Goal: Task Accomplishment & Management: Use online tool/utility

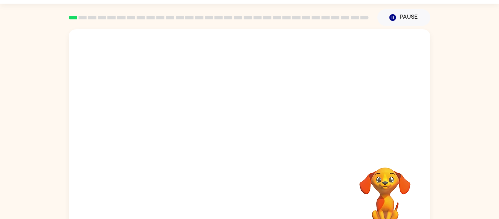
scroll to position [38, 0]
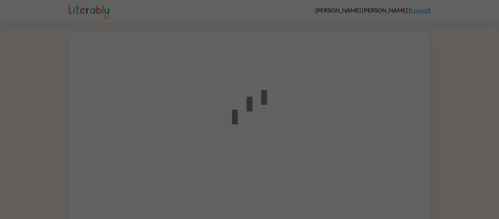
scroll to position [21, 0]
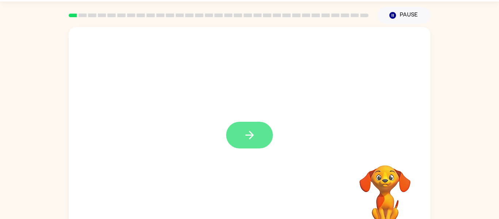
click at [266, 138] on button "button" at bounding box center [249, 135] width 47 height 27
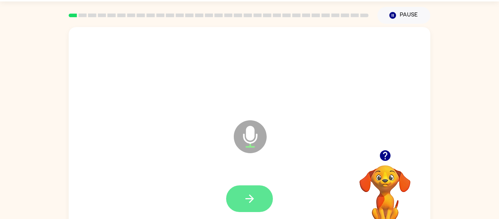
click at [244, 195] on icon "button" at bounding box center [249, 198] width 13 height 13
click at [258, 195] on button "button" at bounding box center [249, 198] width 47 height 27
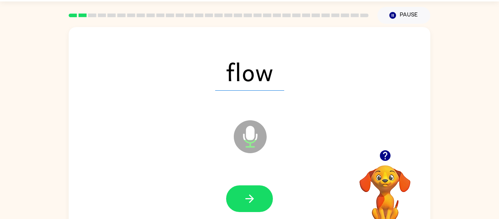
click at [267, 200] on button "button" at bounding box center [249, 198] width 47 height 27
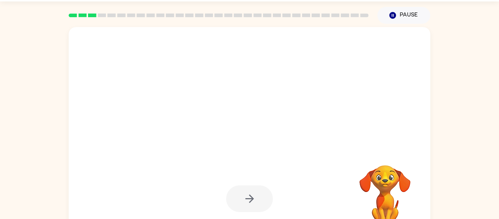
click at [289, 191] on div at bounding box center [249, 199] width 347 height 60
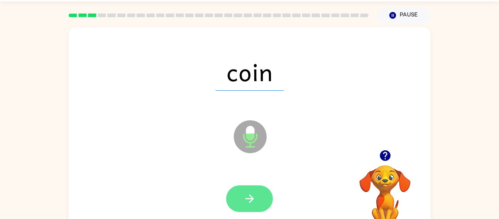
click at [265, 198] on button "button" at bounding box center [249, 198] width 47 height 27
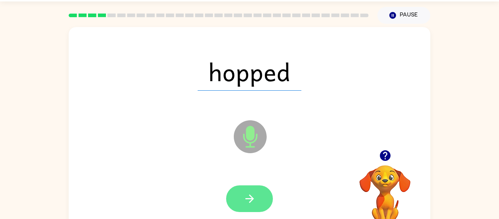
click at [264, 199] on button "button" at bounding box center [249, 198] width 47 height 27
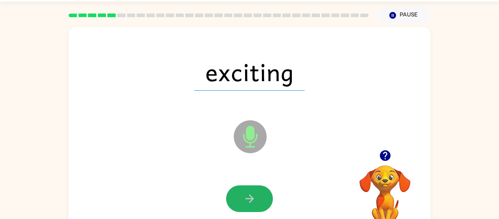
click at [264, 199] on button "button" at bounding box center [249, 198] width 47 height 27
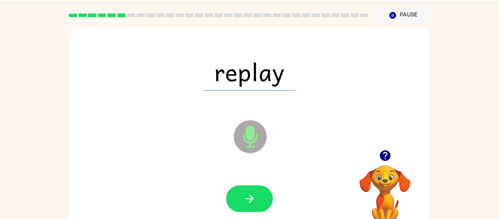
click at [264, 199] on button "button" at bounding box center [249, 198] width 47 height 27
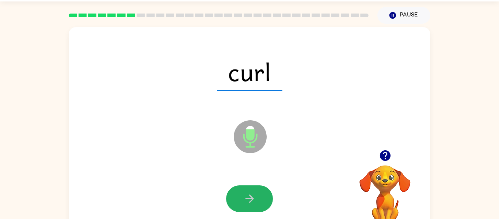
click at [264, 199] on button "button" at bounding box center [249, 198] width 47 height 27
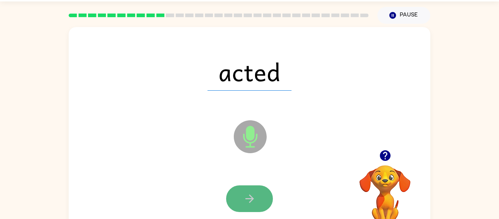
click at [265, 198] on button "button" at bounding box center [249, 198] width 47 height 27
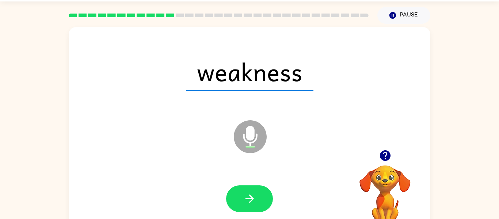
click at [264, 198] on button "button" at bounding box center [249, 198] width 47 height 27
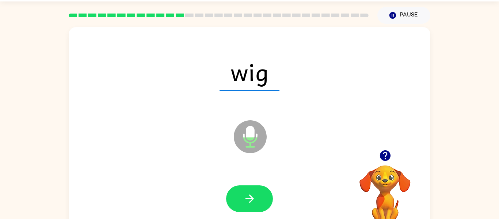
click at [264, 198] on button "button" at bounding box center [249, 198] width 47 height 27
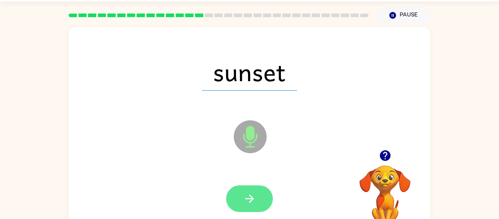
click at [269, 191] on button "button" at bounding box center [249, 198] width 47 height 27
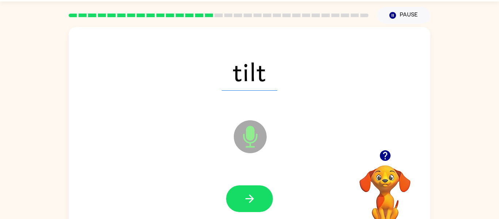
click at [270, 192] on button "button" at bounding box center [249, 198] width 47 height 27
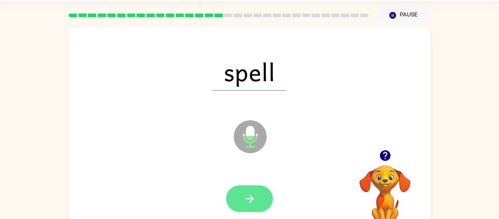
click at [270, 193] on button "button" at bounding box center [249, 198] width 47 height 27
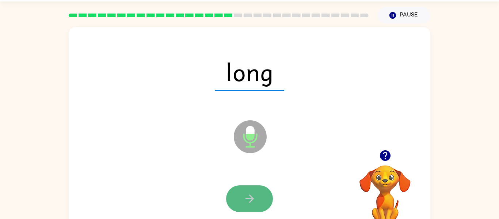
click at [269, 195] on button "button" at bounding box center [249, 198] width 47 height 27
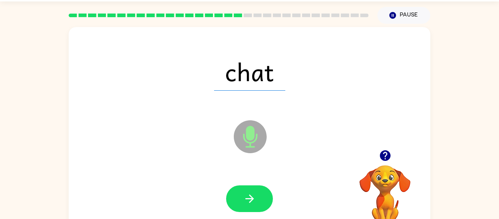
click at [269, 195] on button "button" at bounding box center [249, 198] width 47 height 27
click at [269, 195] on div at bounding box center [249, 198] width 47 height 27
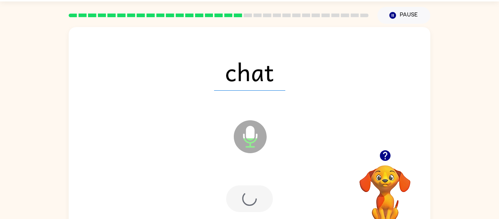
click at [269, 195] on div at bounding box center [249, 198] width 47 height 27
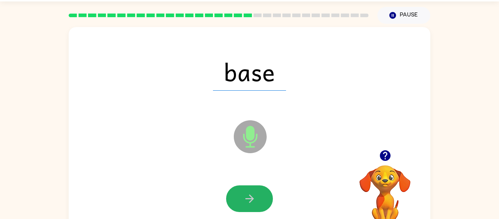
click at [269, 195] on button "button" at bounding box center [249, 198] width 47 height 27
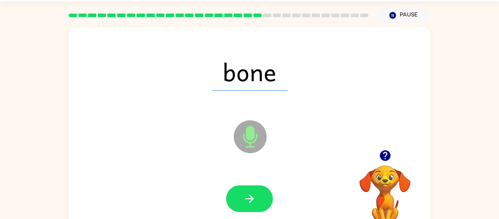
click at [269, 195] on button "button" at bounding box center [249, 198] width 47 height 27
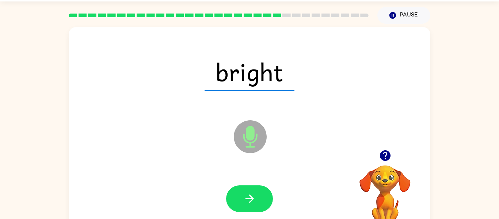
click at [269, 195] on button "button" at bounding box center [249, 198] width 47 height 27
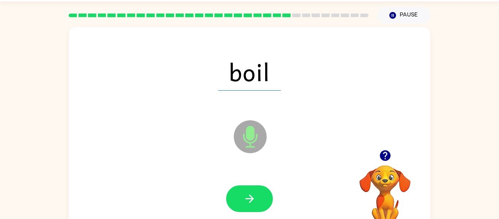
click at [269, 195] on button "button" at bounding box center [249, 198] width 47 height 27
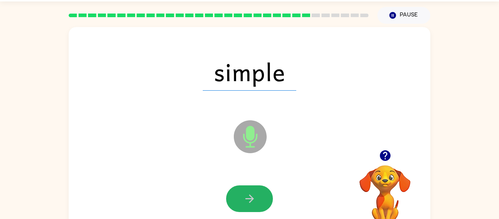
click at [269, 195] on button "button" at bounding box center [249, 198] width 47 height 27
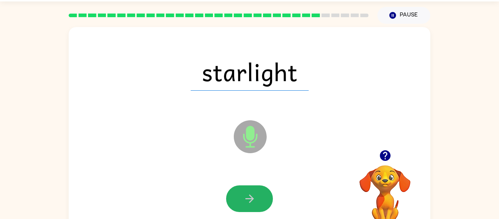
click at [269, 195] on button "button" at bounding box center [249, 198] width 47 height 27
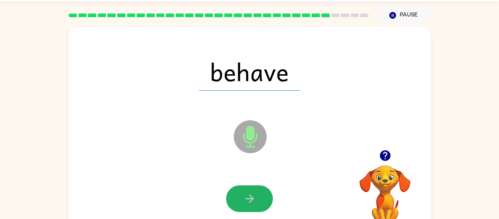
click at [269, 195] on button "button" at bounding box center [249, 198] width 47 height 27
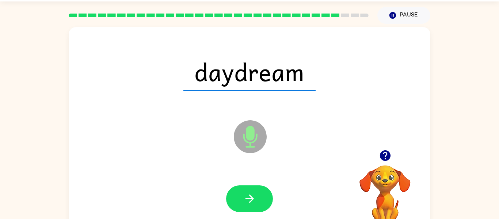
click at [269, 195] on button "button" at bounding box center [249, 198] width 47 height 27
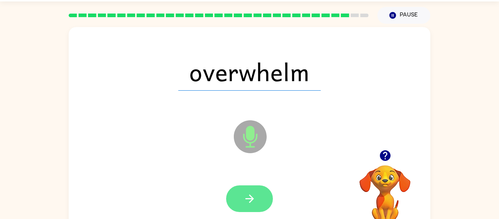
click at [269, 198] on button "button" at bounding box center [249, 198] width 47 height 27
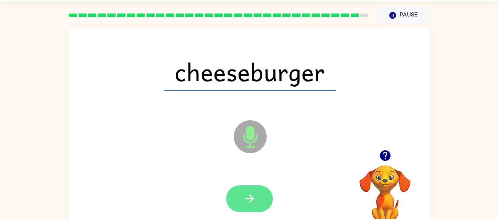
click at [266, 197] on button "button" at bounding box center [249, 198] width 47 height 27
